Goal: Task Accomplishment & Management: Use online tool/utility

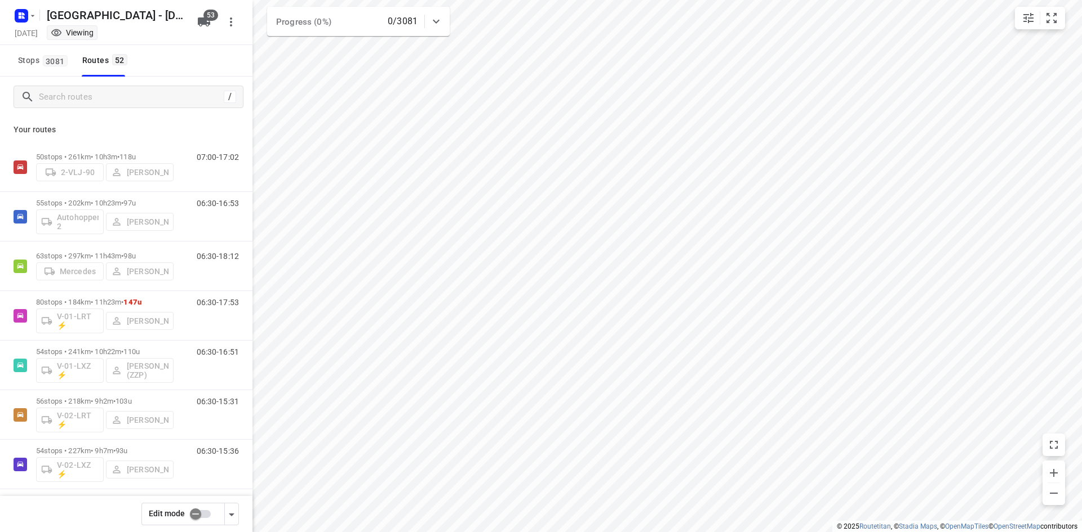
scroll to position [507, 0]
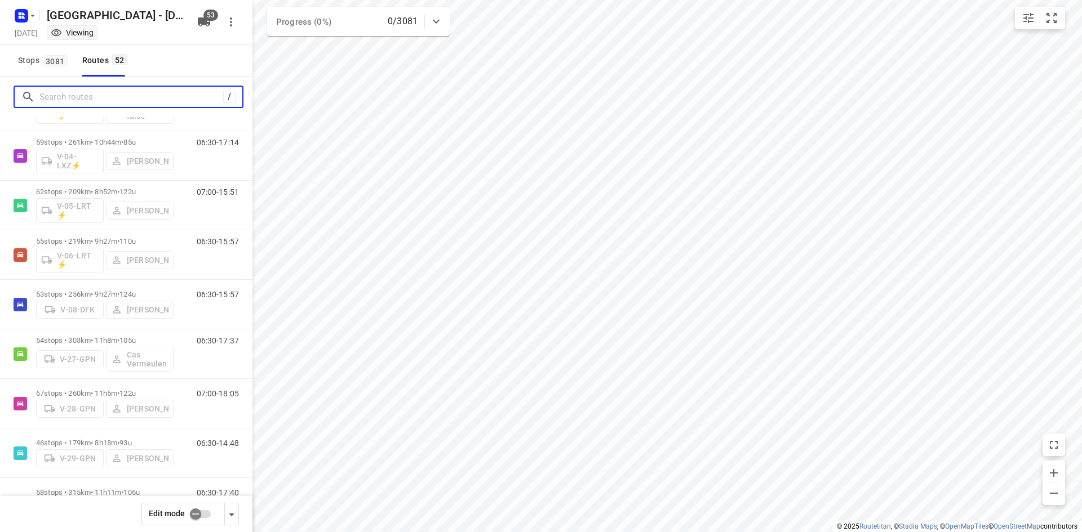
click at [117, 96] on input "Search routes" at bounding box center [131, 96] width 184 height 17
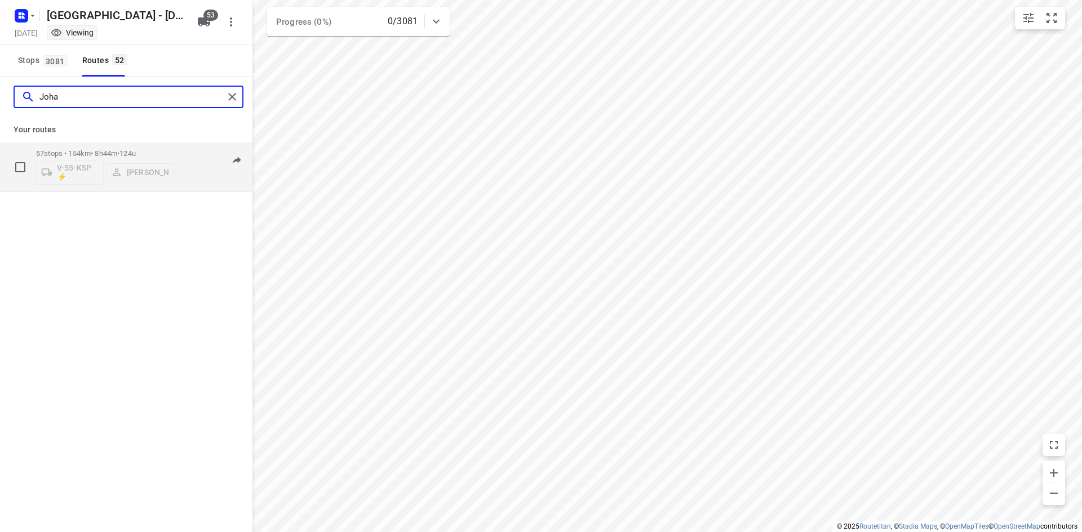
type input "Joha"
click at [143, 171] on div "V-55-KSP ⚡ Johan Oerbekke" at bounding box center [104, 171] width 137 height 27
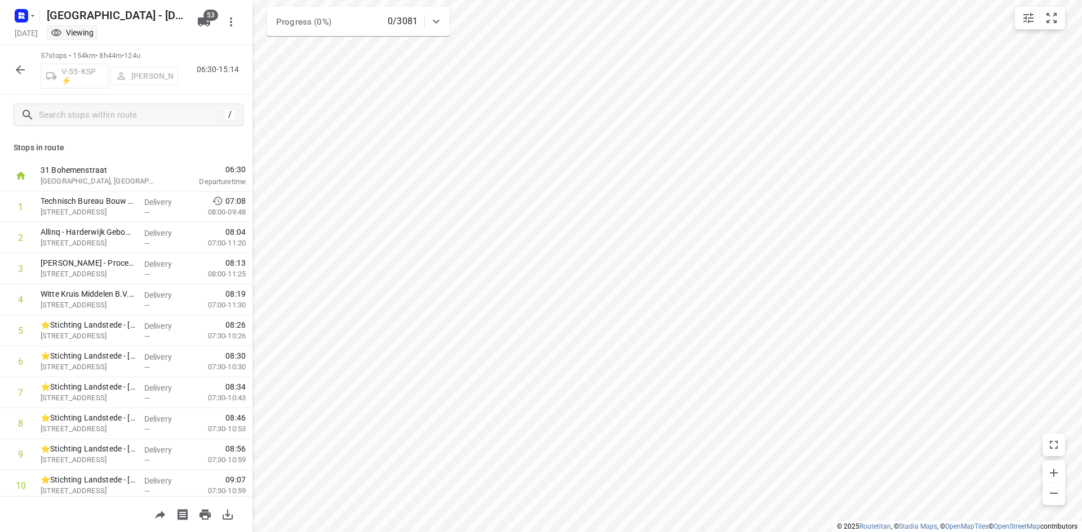
click at [215, 91] on div "57 stops • 154km • 8h44m • 124u V-55-KSP ⚡ Johan Oerbekke 06:30-15:14" at bounding box center [126, 70] width 252 height 50
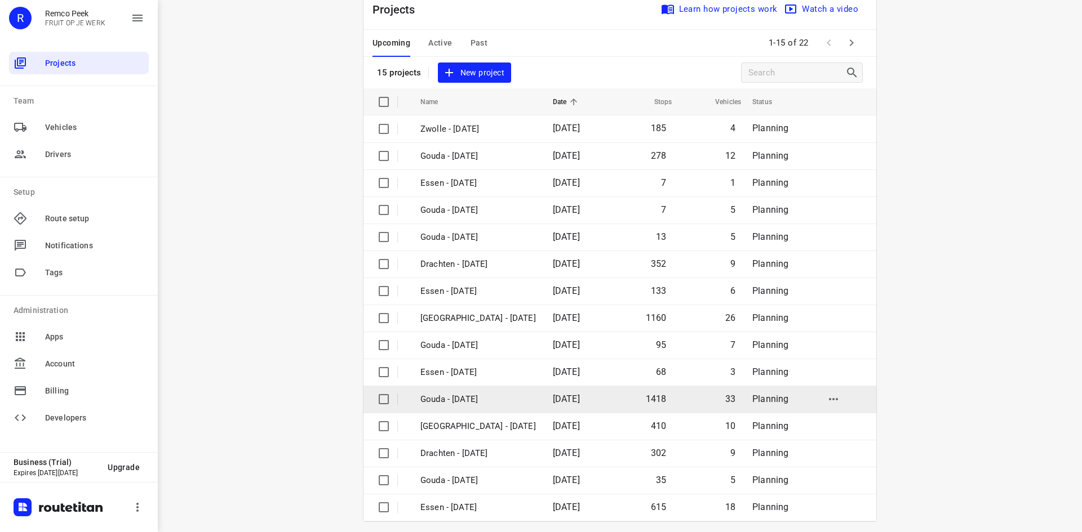
scroll to position [37, 0]
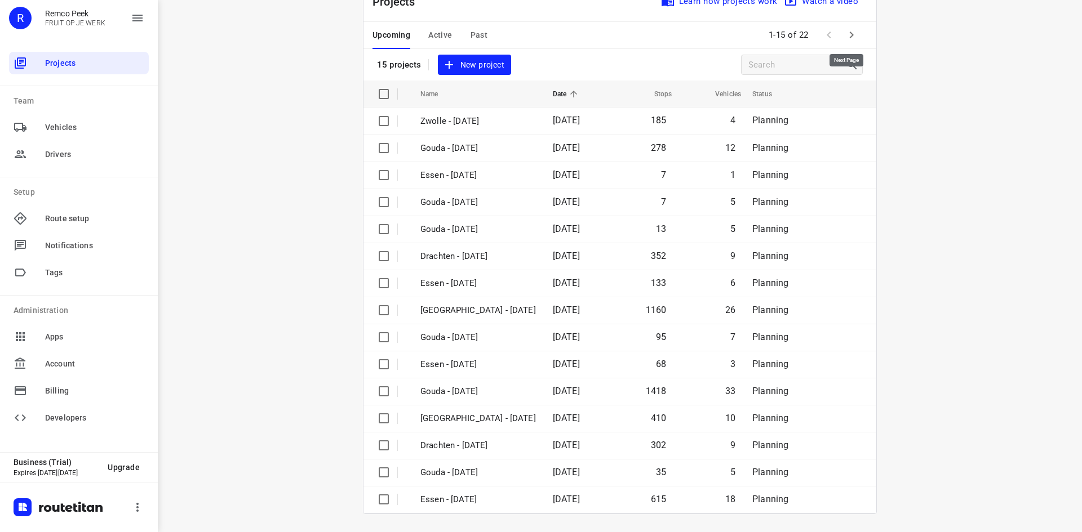
click at [851, 36] on icon "button" at bounding box center [852, 35] width 14 height 14
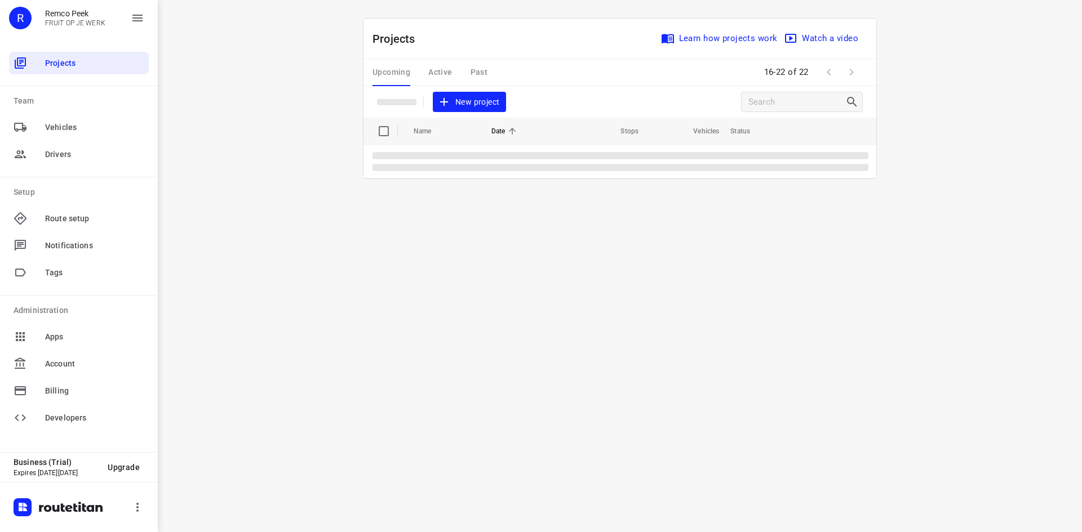
scroll to position [0, 0]
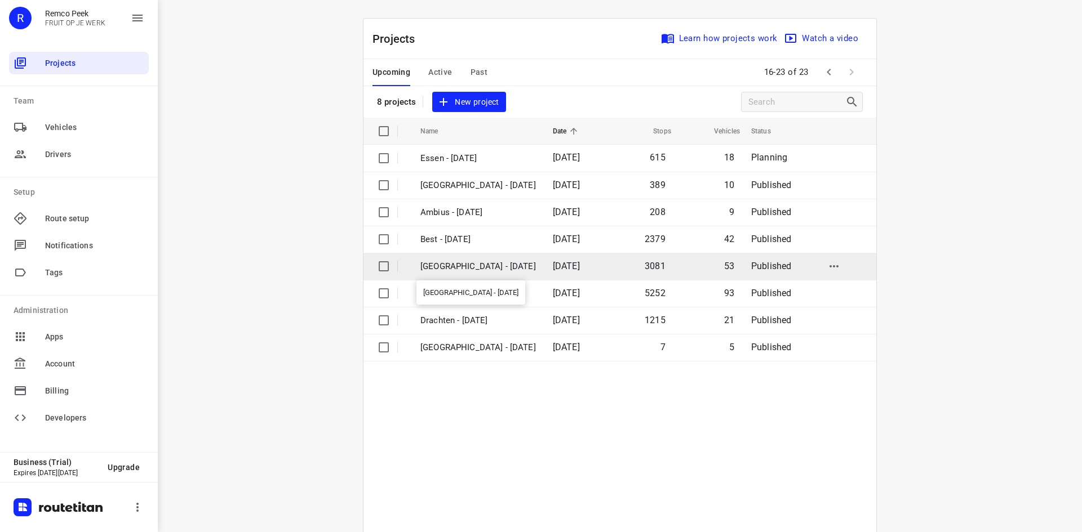
click at [474, 260] on p "[GEOGRAPHIC_DATA] - [DATE]" at bounding box center [478, 266] width 116 height 13
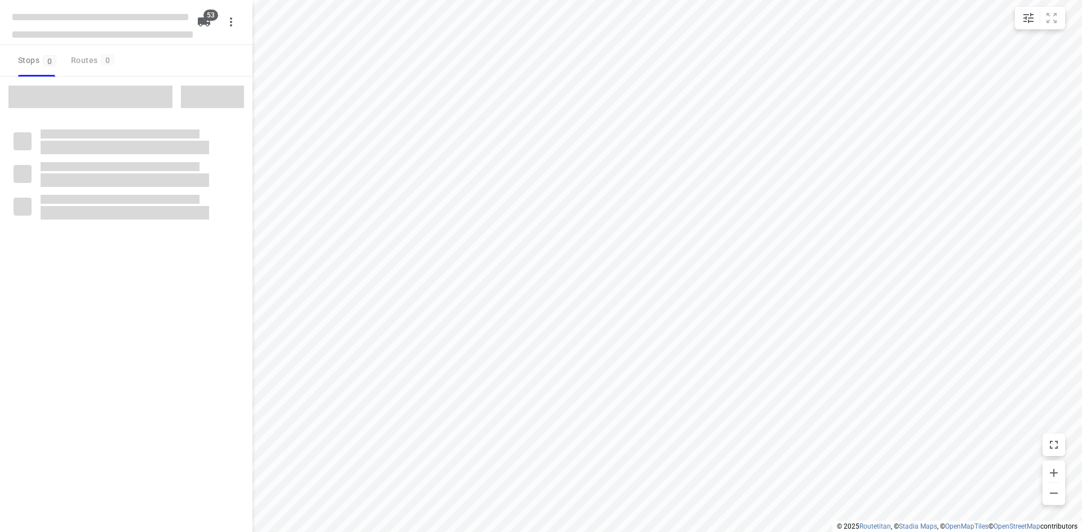
checkbox input "true"
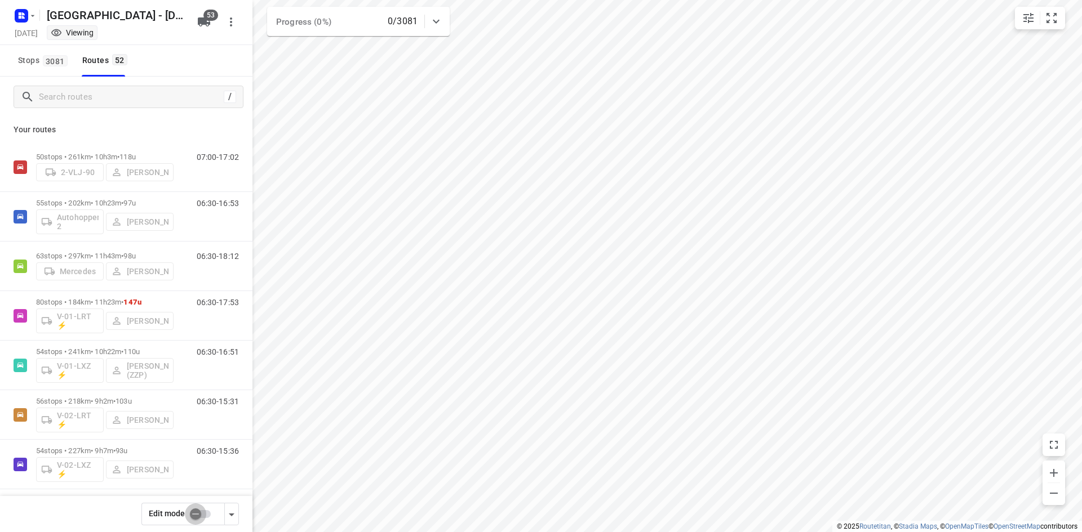
click at [199, 513] on input "checkbox" at bounding box center [195, 514] width 64 height 21
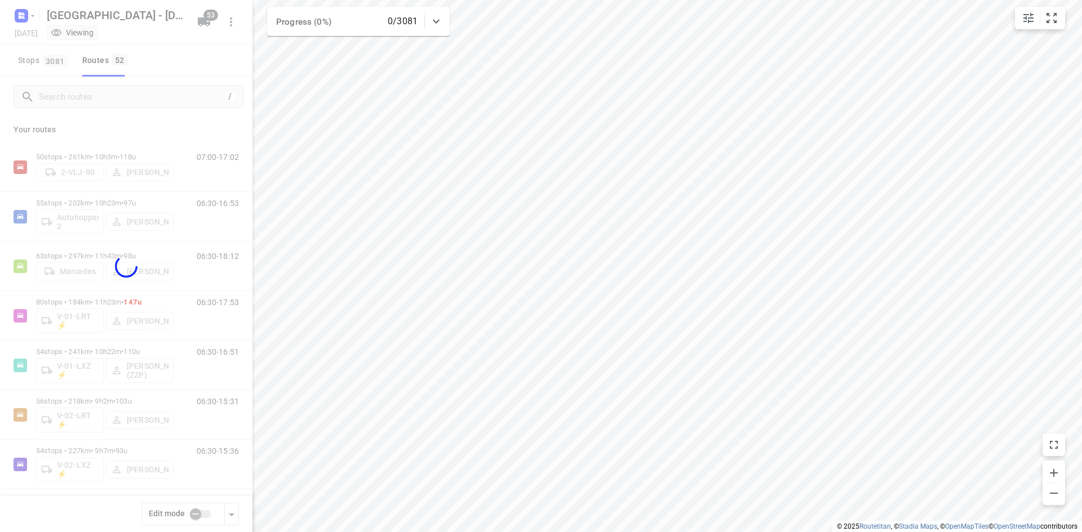
checkbox input "true"
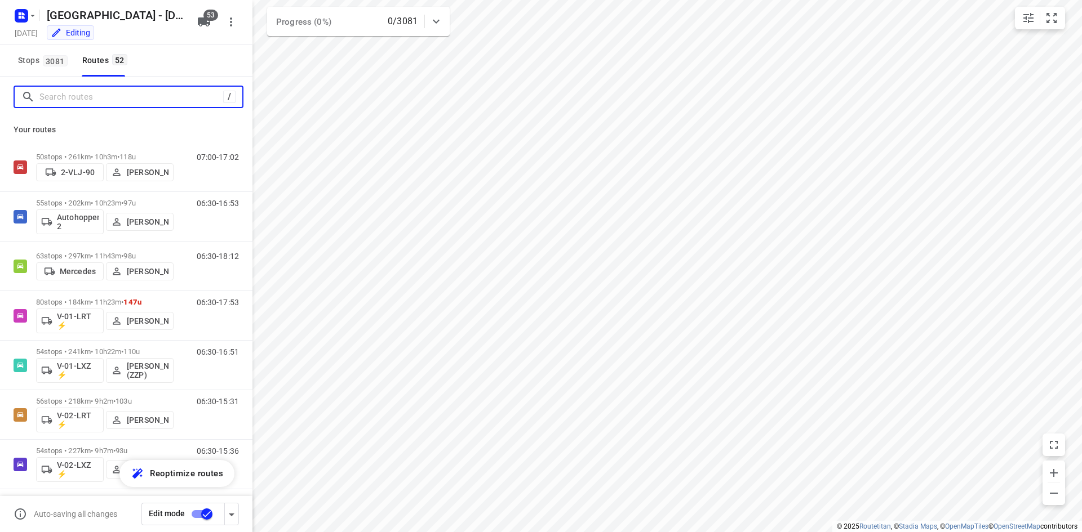
click at [112, 97] on input "Search routes" at bounding box center [131, 96] width 184 height 17
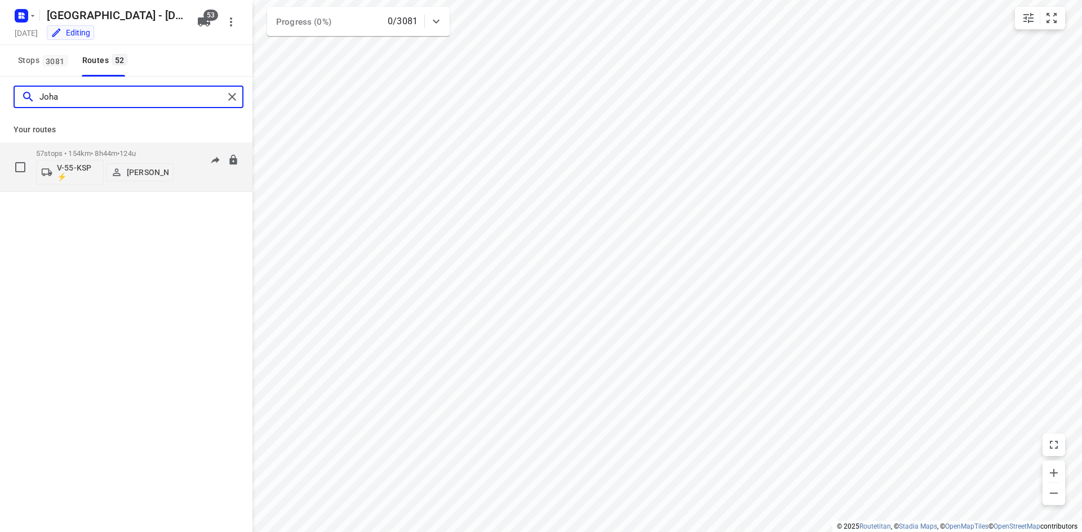
type input "Joha"
click at [128, 168] on p "[PERSON_NAME]" at bounding box center [148, 172] width 42 height 9
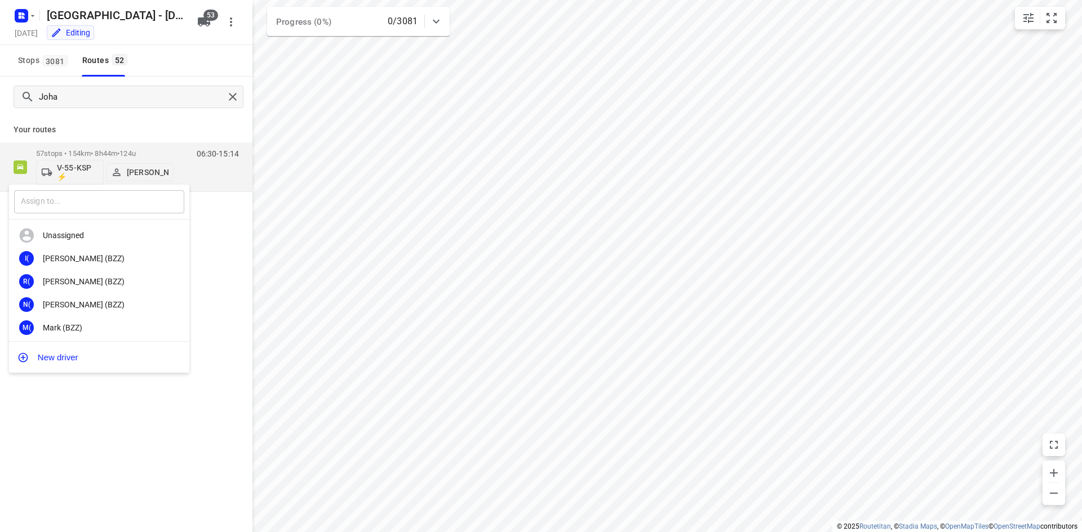
click at [127, 202] on input "text" at bounding box center [99, 201] width 170 height 23
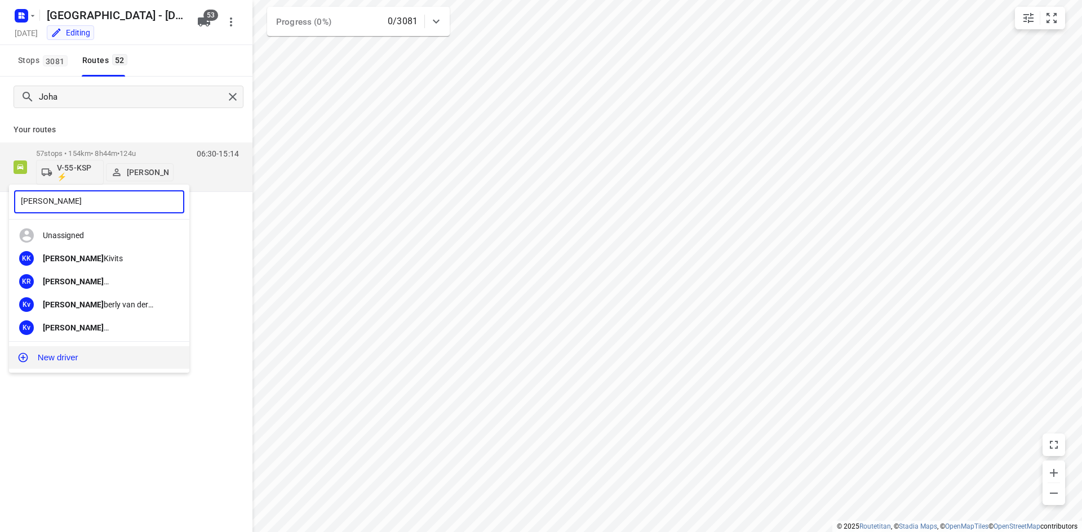
type input "[PERSON_NAME]"
click at [76, 325] on div "[PERSON_NAME]" at bounding box center [102, 327] width 118 height 9
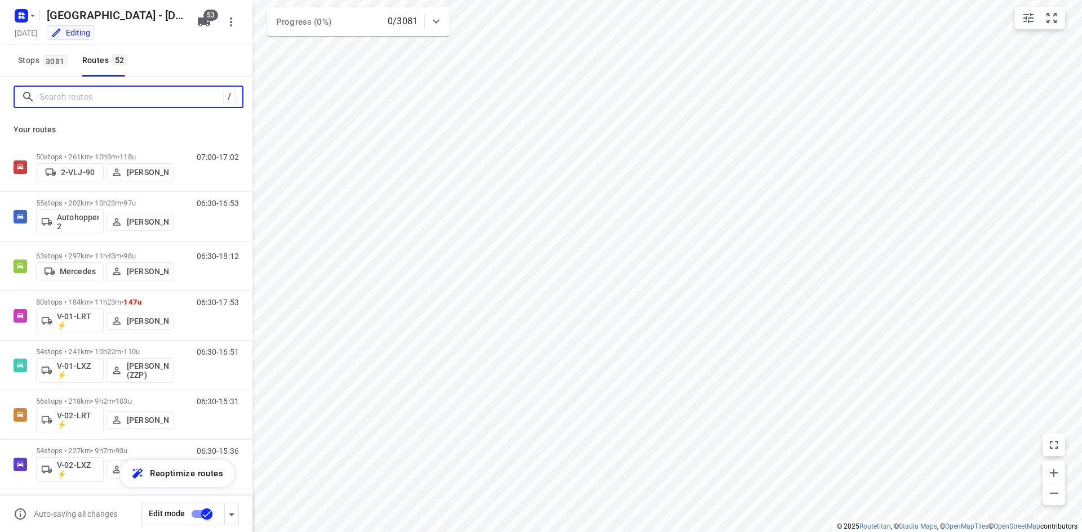
click at [154, 100] on input "Search routes" at bounding box center [131, 96] width 184 height 17
